Goal: Information Seeking & Learning: Learn about a topic

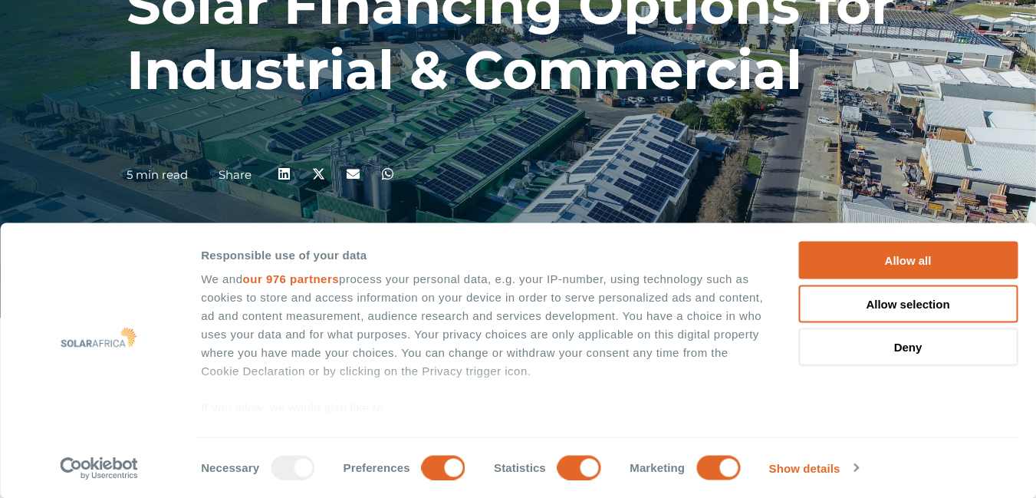
scroll to position [192, 0]
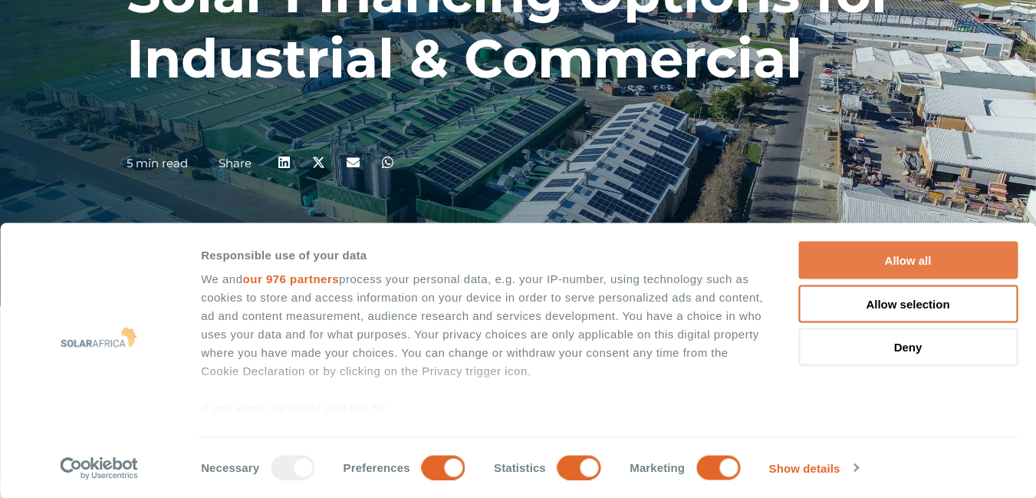
click at [915, 273] on button "Allow all" at bounding box center [907, 261] width 219 height 38
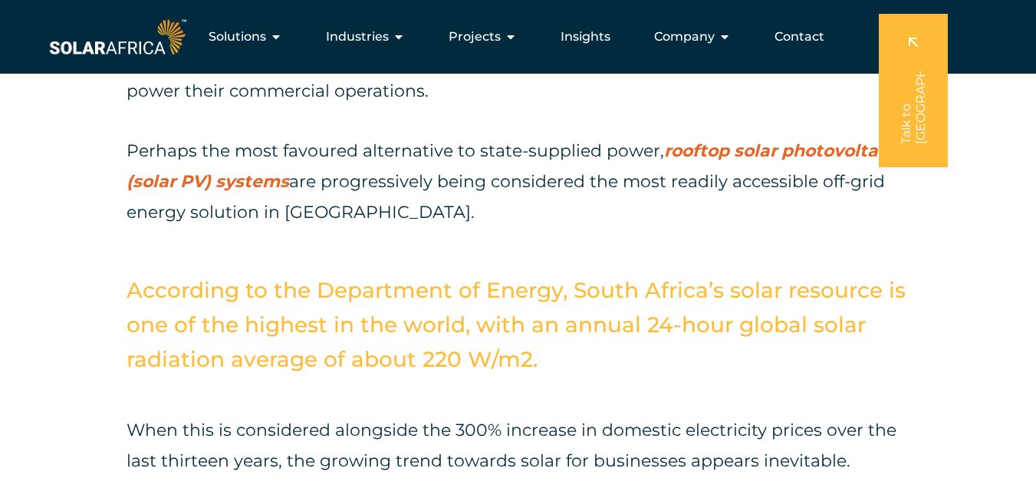
scroll to position [733, 0]
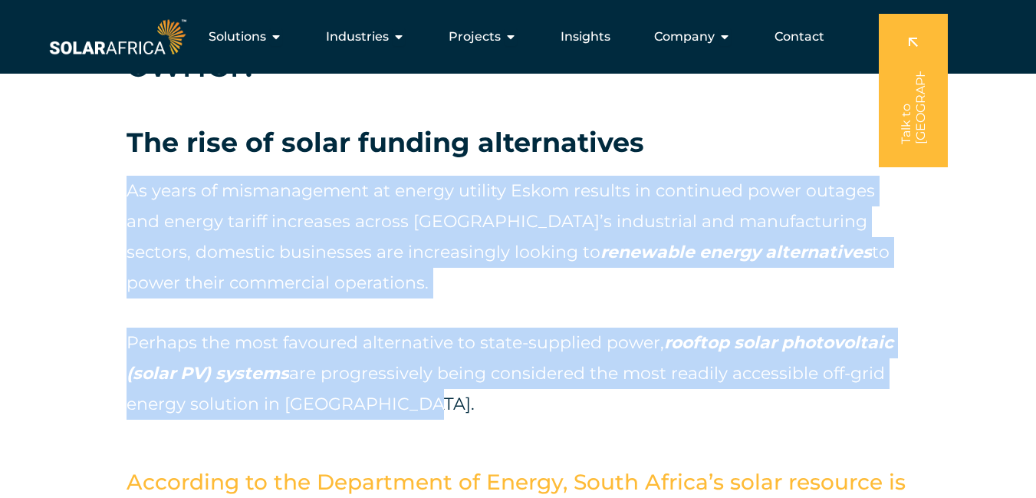
drag, startPoint x: 390, startPoint y: 403, endPoint x: 130, endPoint y: 199, distance: 330.5
click at [130, 199] on div "As years of mismanagement at energy utility Eskom results in continued power ou…" at bounding box center [518, 298] width 783 height 245
copy div "As years of mismanagement at energy utility Eskom results in continued power ou…"
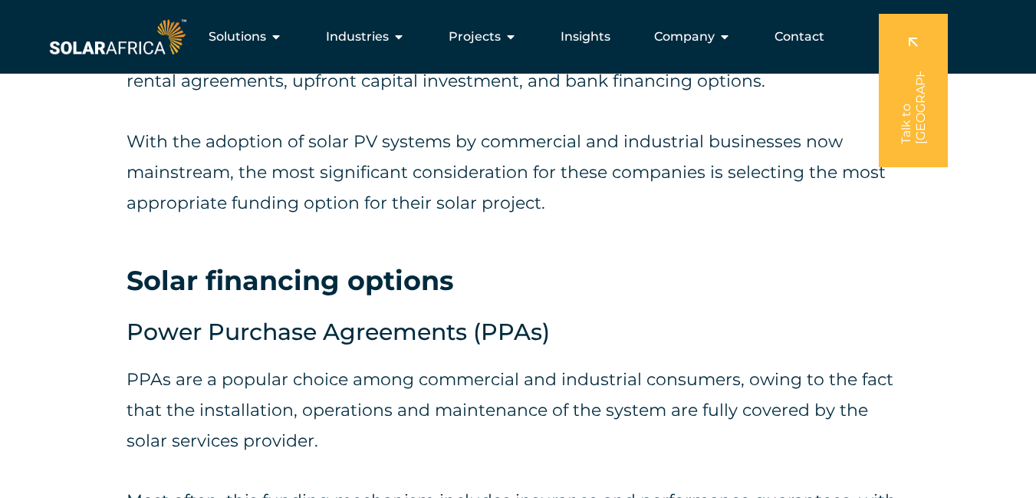
scroll to position [0, 0]
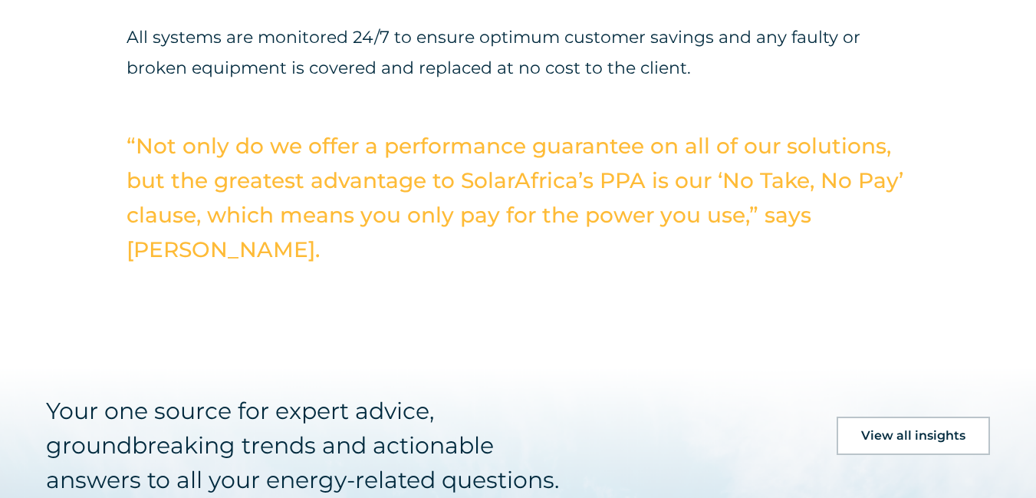
scroll to position [5504, 0]
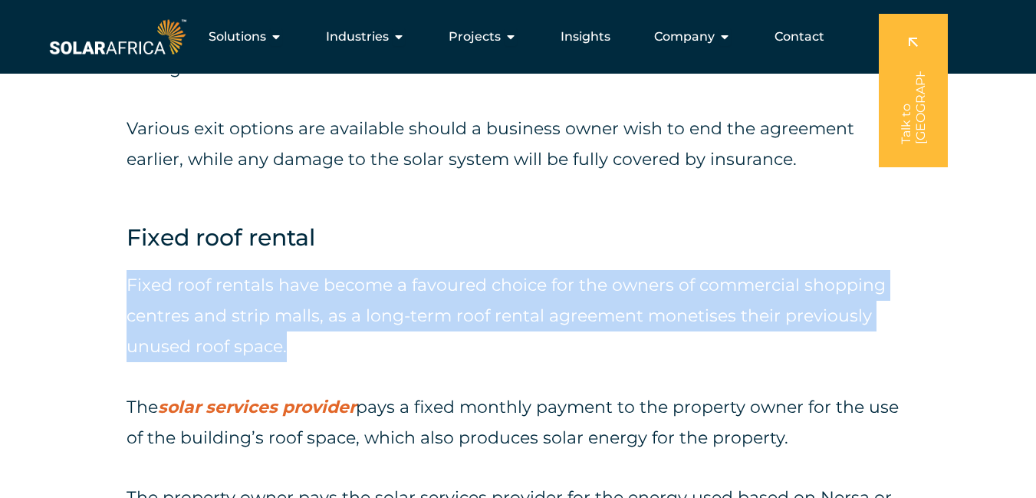
drag, startPoint x: 285, startPoint y: 321, endPoint x: 127, endPoint y: 258, distance: 170.8
click at [127, 270] on p "Fixed roof rentals have become a favoured choice for the owners of commercial s…" at bounding box center [518, 316] width 783 height 92
copy p "Fixed roof rentals have become a favoured choice for the owners of commercial s…"
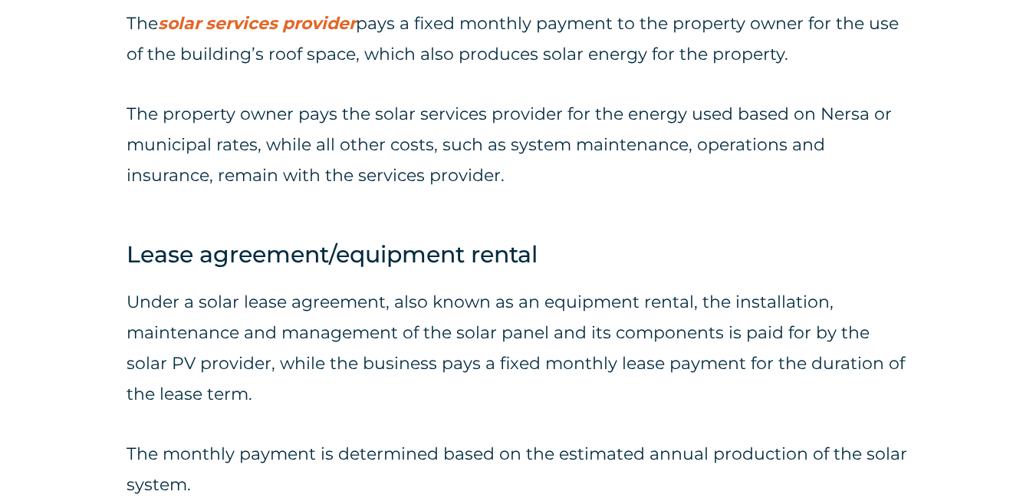
scroll to position [3226, 0]
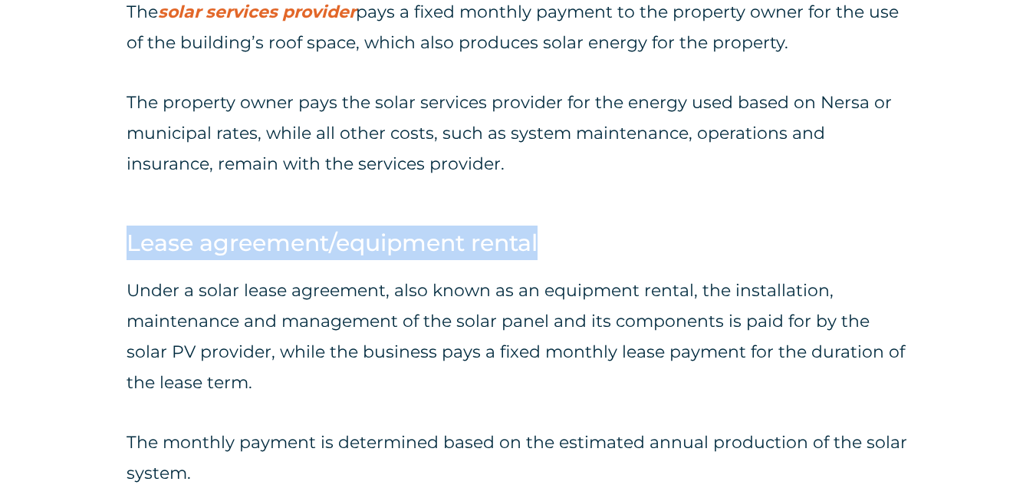
drag, startPoint x: 544, startPoint y: 219, endPoint x: 130, endPoint y: 222, distance: 413.5
click at [130, 226] on h4 "Lease agreement/equipment rental" at bounding box center [518, 243] width 783 height 35
copy h4 "Lease agreement/equipment rental"
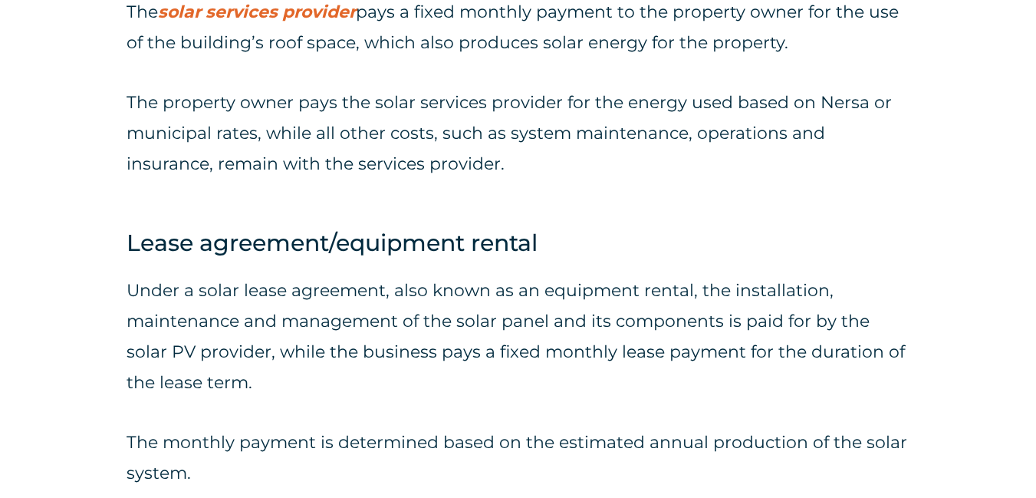
click at [257, 358] on p "Under a solar lease agreement, also known as an equipment rental, the installat…" at bounding box center [518, 336] width 783 height 123
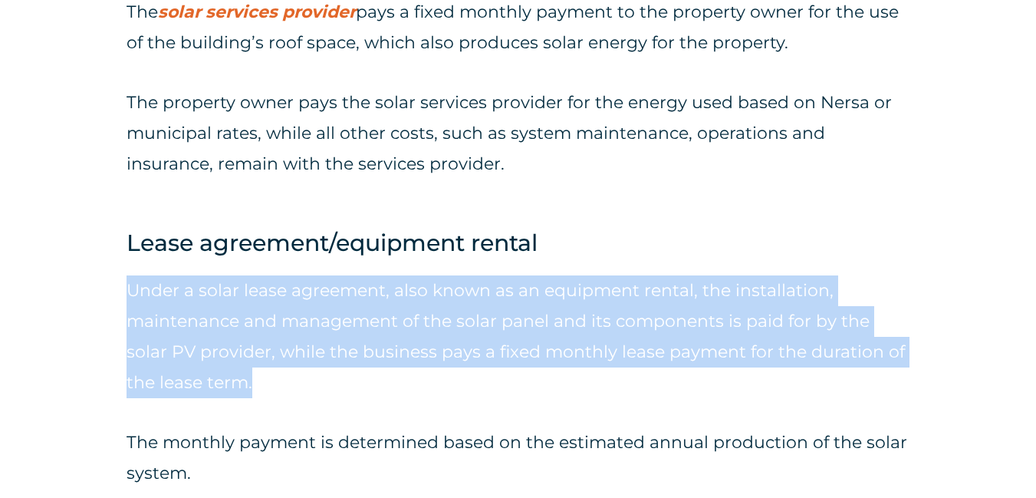
drag, startPoint x: 257, startPoint y: 358, endPoint x: 125, endPoint y: 261, distance: 164.0
copy p "Under a solar lease agreement, also known as an equipment rental, the installat…"
